Goal: Task Accomplishment & Management: Understand process/instructions

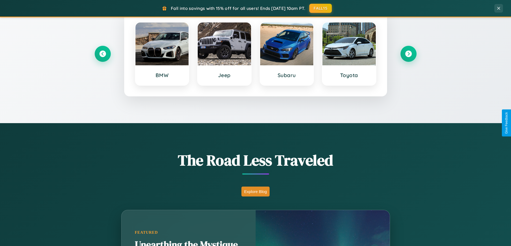
scroll to position [369, 0]
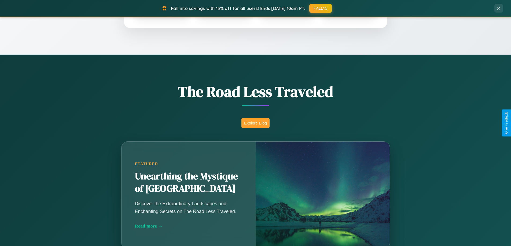
click at [255, 123] on button "Explore Blog" at bounding box center [255, 123] width 28 height 10
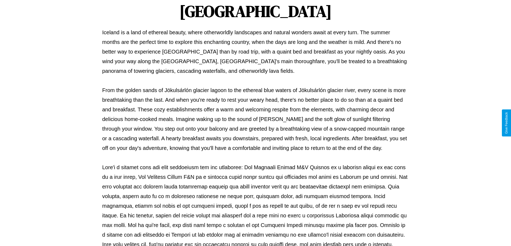
scroll to position [173, 0]
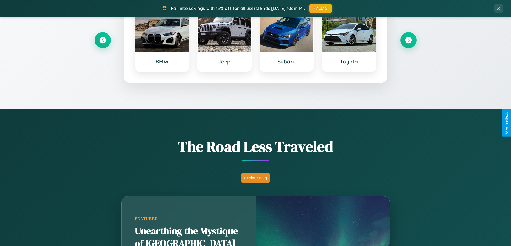
scroll to position [231, 0]
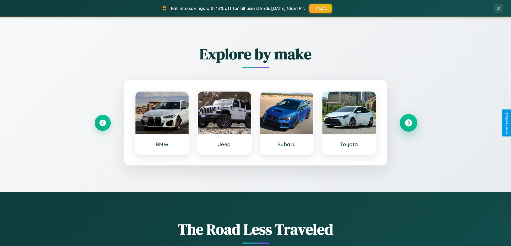
click at [408, 123] on icon at bounding box center [408, 123] width 7 height 7
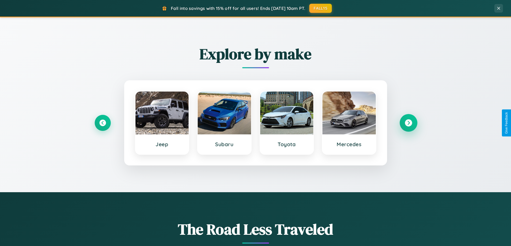
click at [408, 123] on icon at bounding box center [408, 123] width 7 height 7
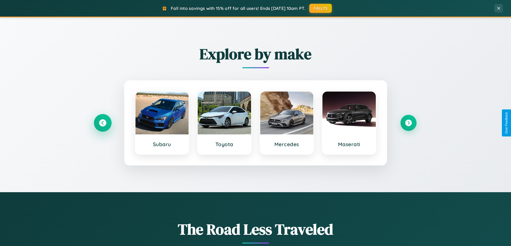
click at [102, 123] on icon at bounding box center [102, 123] width 7 height 7
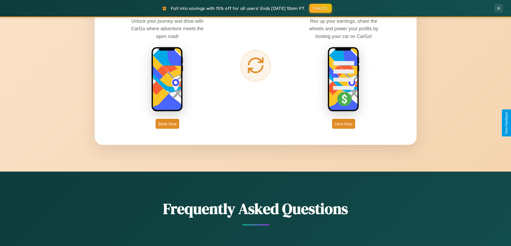
scroll to position [862, 0]
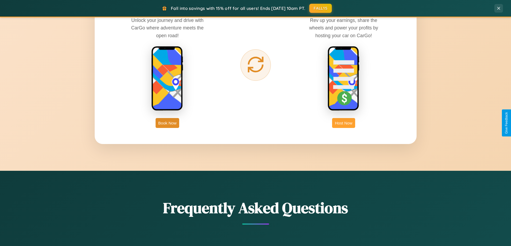
click at [343, 123] on button "Host Now" at bounding box center [343, 123] width 23 height 10
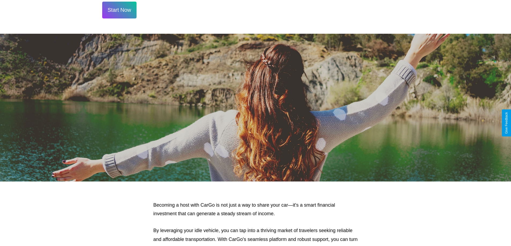
scroll to position [725, 0]
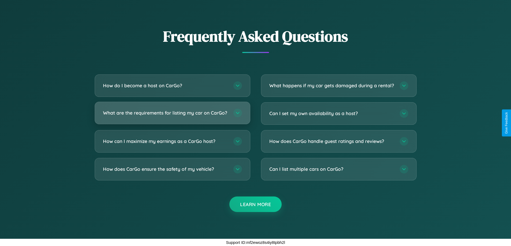
click at [172, 111] on h3 "What are the requirements for listing my car on CarGo?" at bounding box center [165, 113] width 125 height 7
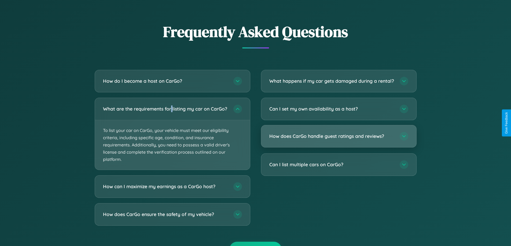
click at [338, 140] on h3 "How does CarGo handle guest ratings and reviews?" at bounding box center [331, 136] width 125 height 7
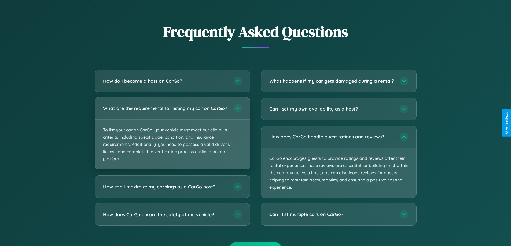
click at [172, 136] on p "To list your car on CarGo, your vehicle must meet our eligibility criteria, inc…" at bounding box center [172, 145] width 155 height 50
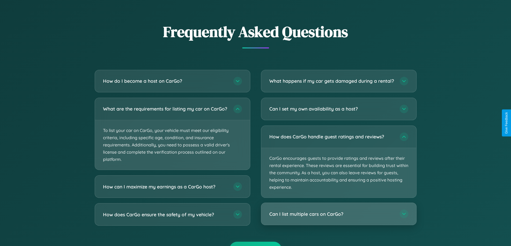
click at [338, 218] on h3 "Can I list multiple cars on CarGo?" at bounding box center [331, 214] width 125 height 7
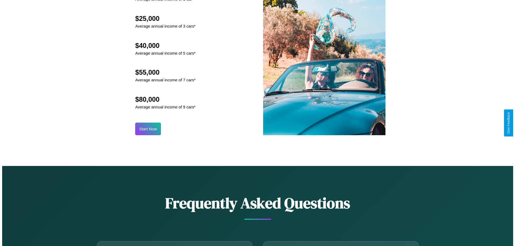
scroll to position [559, 0]
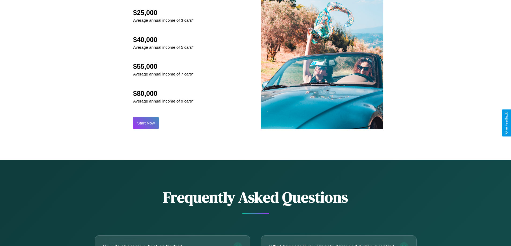
click at [146, 123] on button "Start Now" at bounding box center [146, 123] width 26 height 13
